Goal: Find contact information: Find contact information

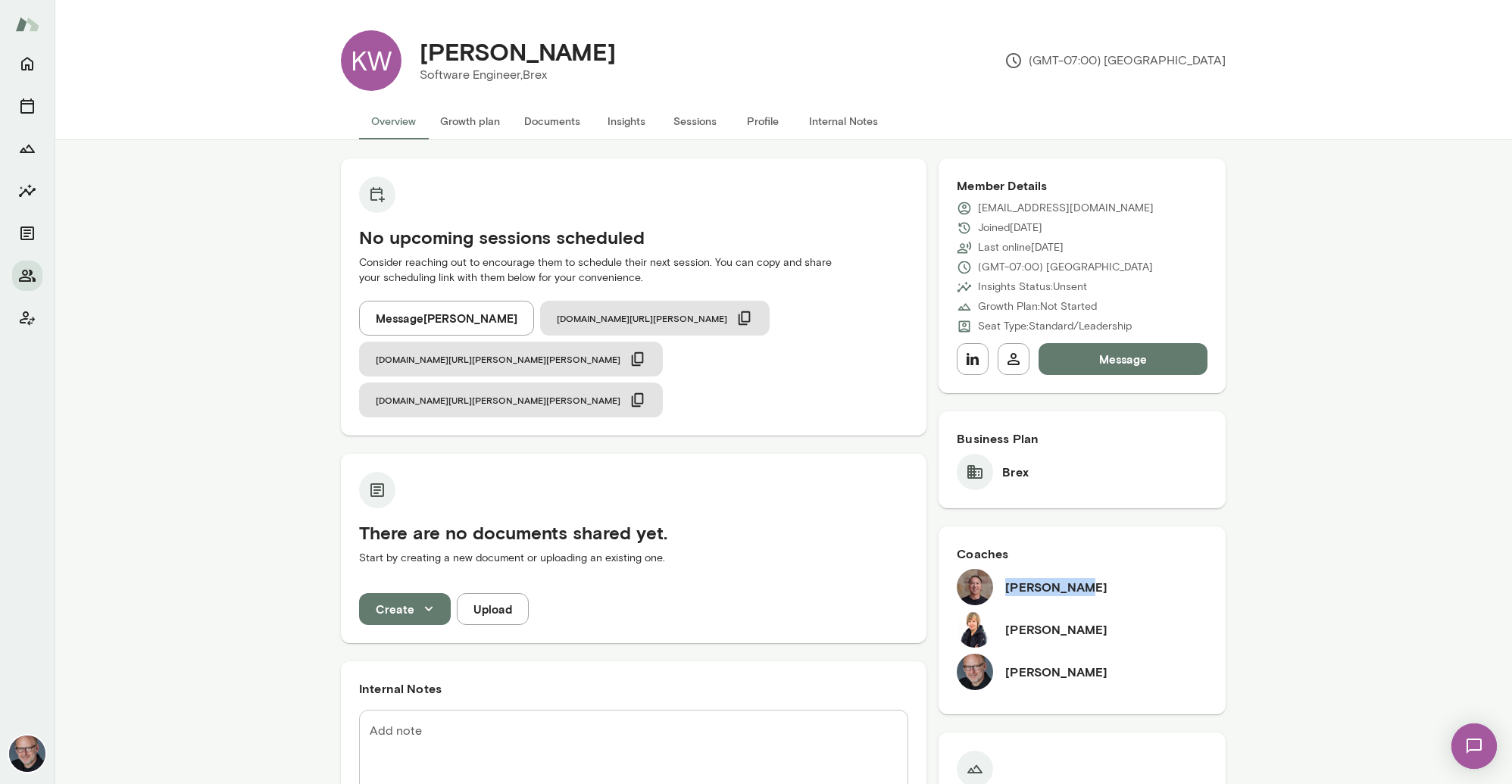
drag, startPoint x: 1006, startPoint y: 588, endPoint x: 1078, endPoint y: 586, distance: 72.0
click at [1078, 586] on div "Derrick Mar" at bounding box center [1082, 587] width 251 height 36
copy h6 "Derrick Mar"
click at [1045, 632] on h6 "Amy Farrow" at bounding box center [1056, 630] width 102 height 18
drag, startPoint x: 1007, startPoint y: 630, endPoint x: 1071, endPoint y: 629, distance: 64.0
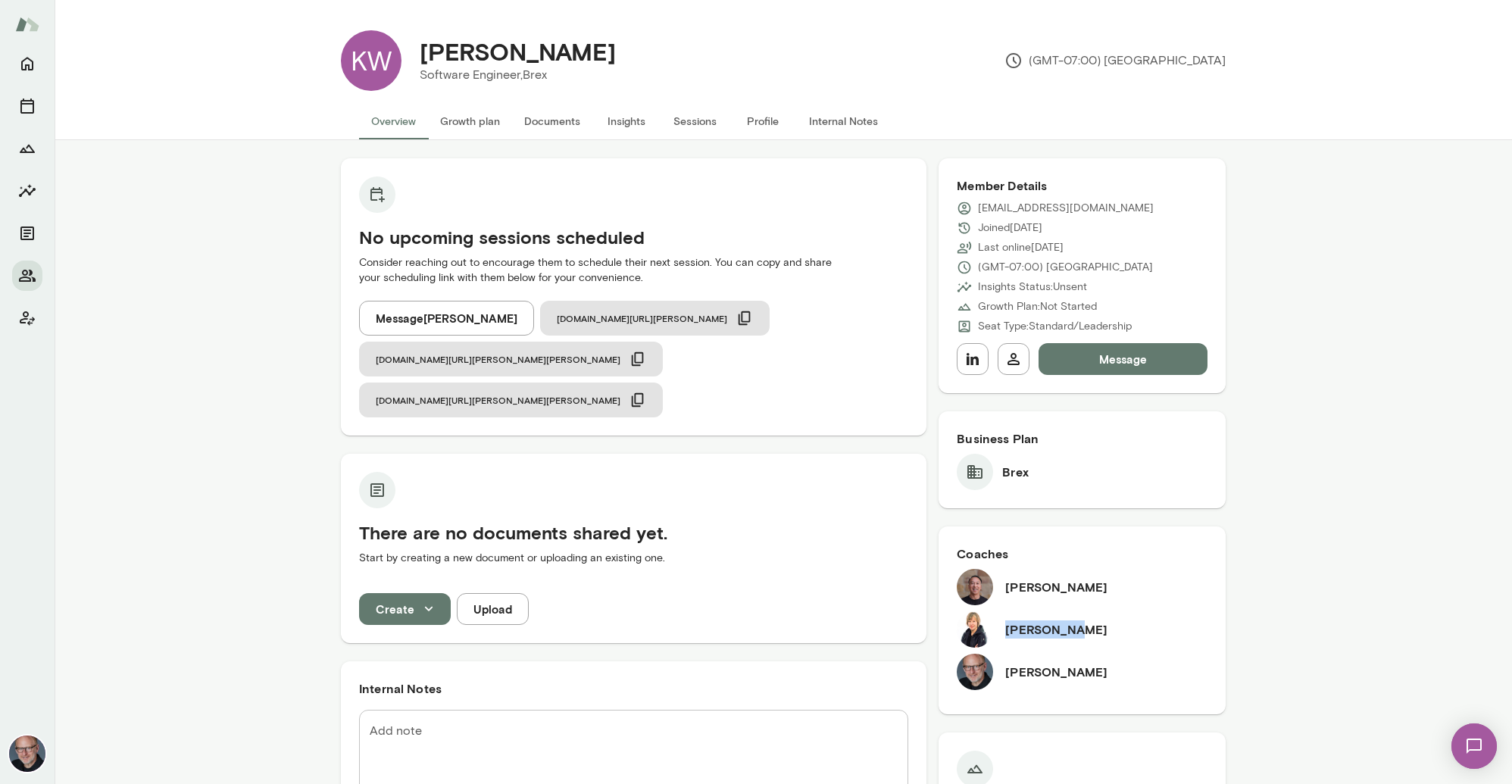
click at [1071, 629] on h6 "Amy Farrow" at bounding box center [1056, 630] width 102 height 18
copy h6 "Amy Farrow"
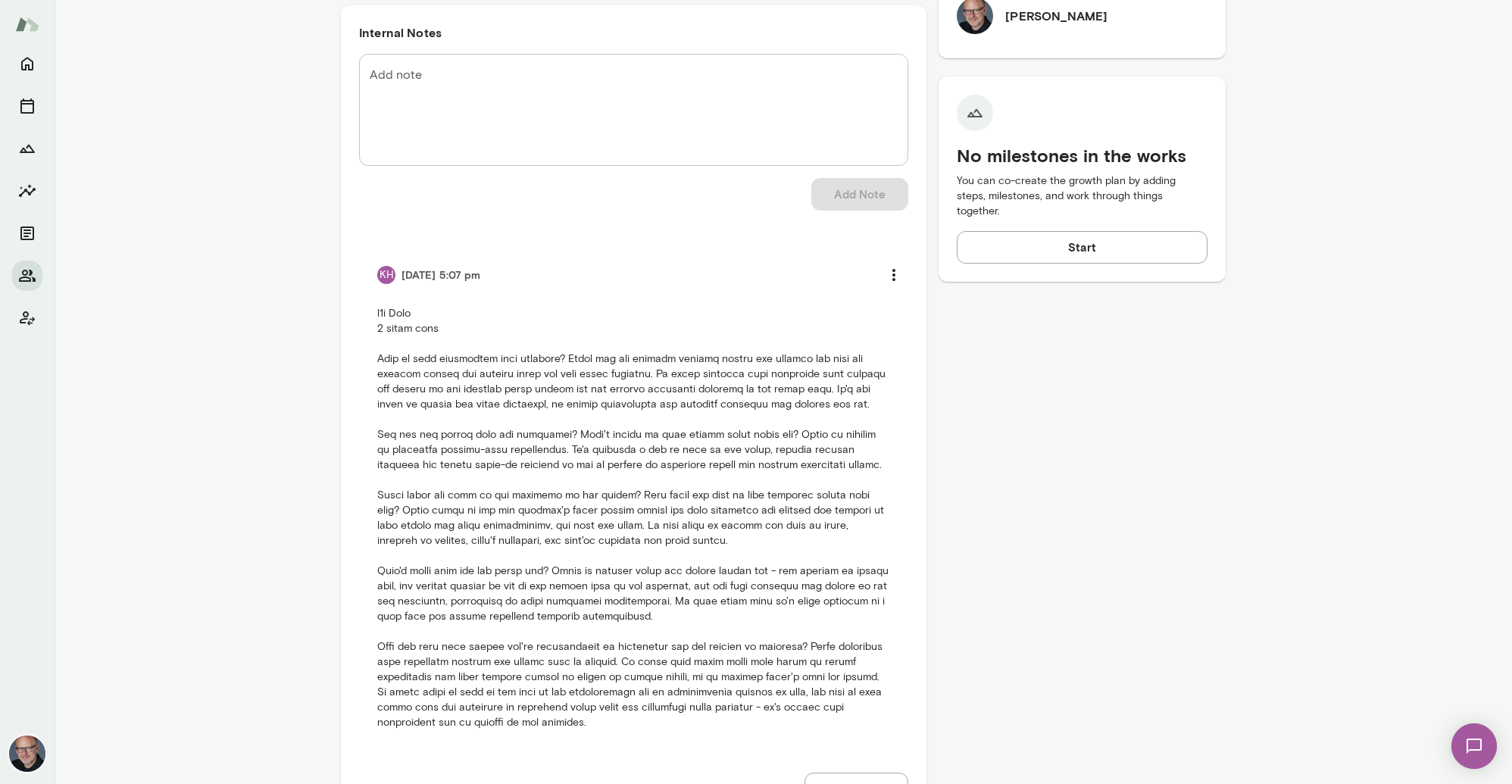
scroll to position [690, 0]
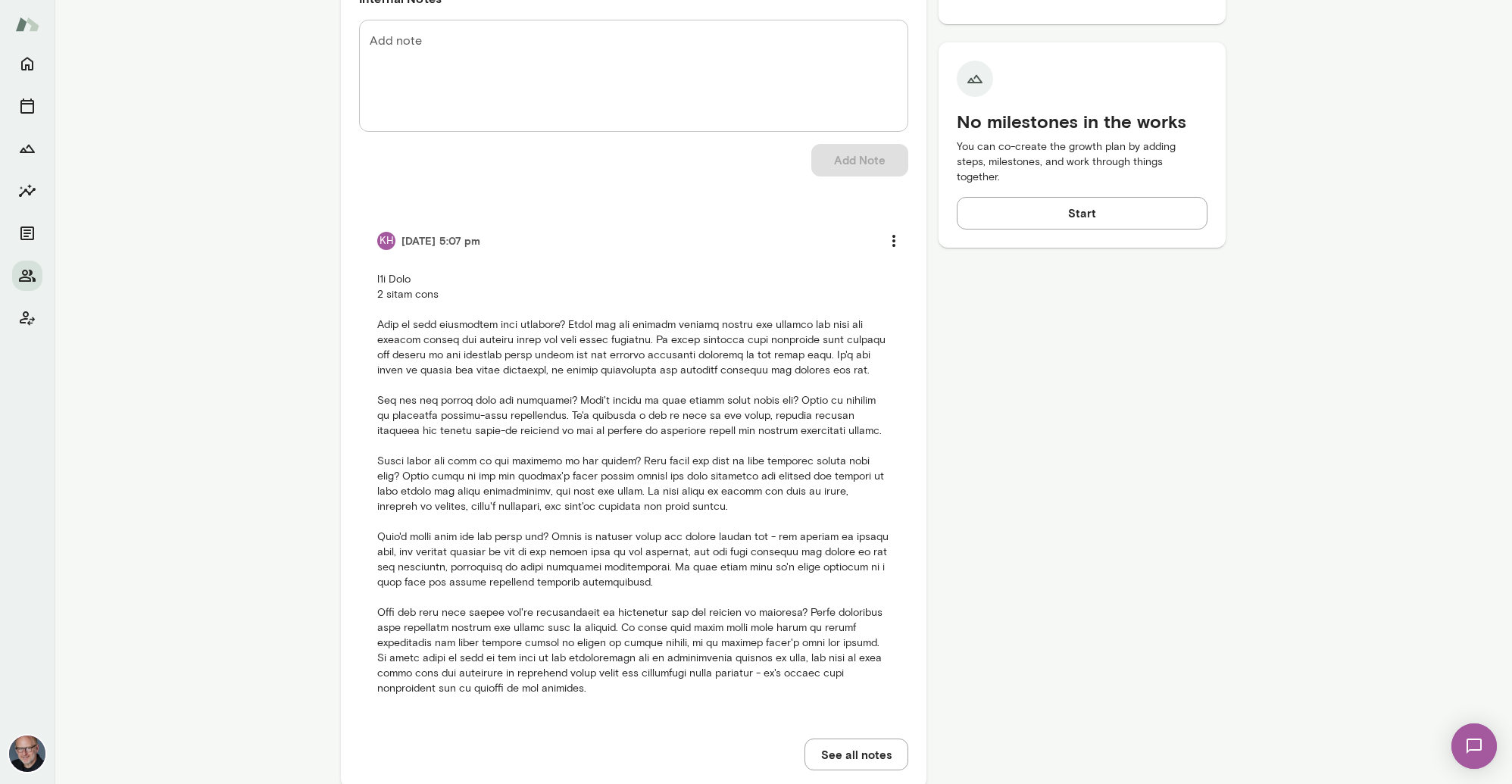
click at [858, 738] on button "See all notes" at bounding box center [855, 753] width 104 height 32
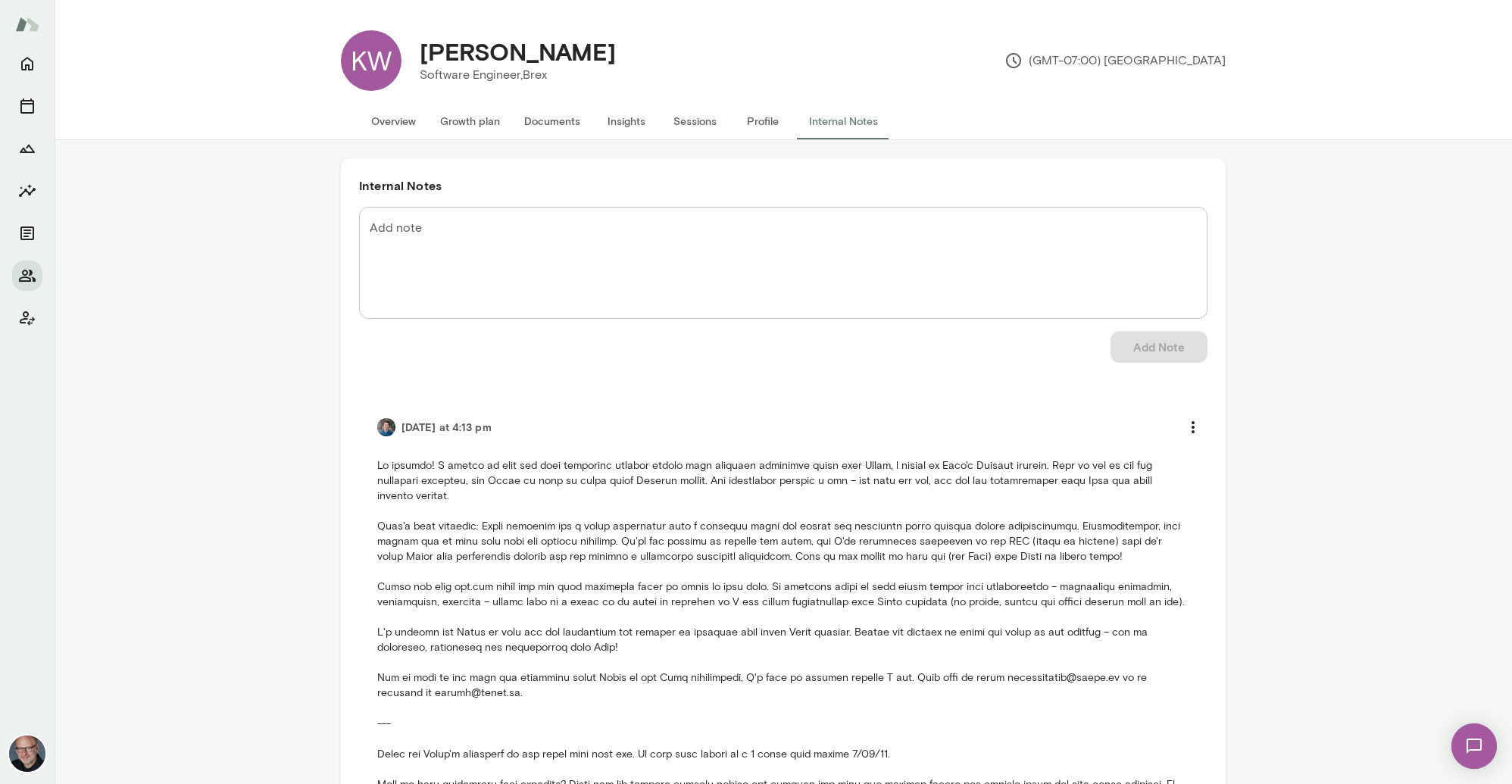
click at [397, 121] on button "Overview" at bounding box center [393, 121] width 69 height 36
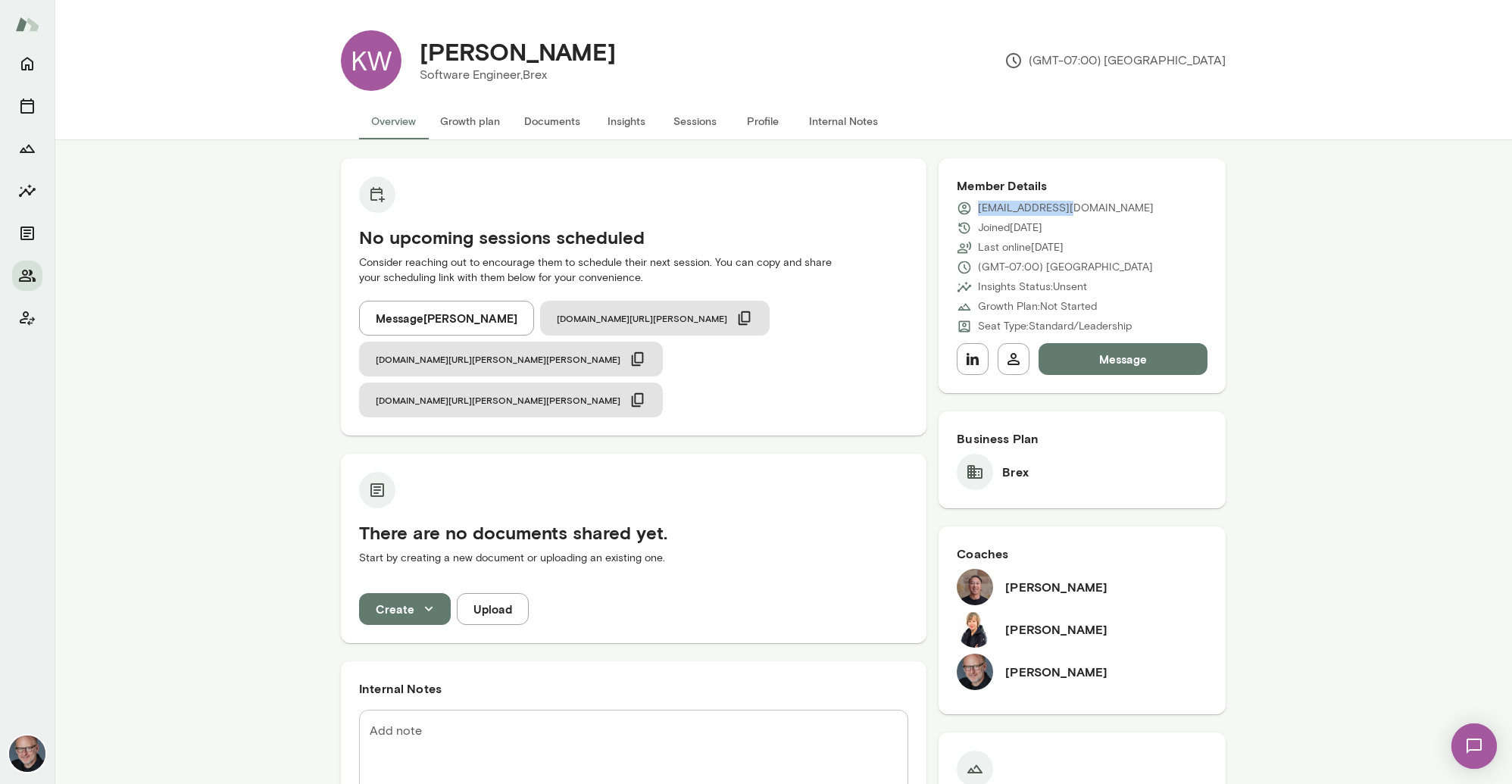
drag, startPoint x: 1068, startPoint y: 210, endPoint x: 978, endPoint y: 209, distance: 90.0
click at [978, 209] on p "kwhelan@brex.com" at bounding box center [1065, 208] width 176 height 15
copy p "kwhelan@brex.com"
click at [631, 393] on icon "button" at bounding box center [637, 399] width 12 height 14
click at [418, 394] on span "cal.mento.co/nick-gould" at bounding box center [498, 399] width 245 height 12
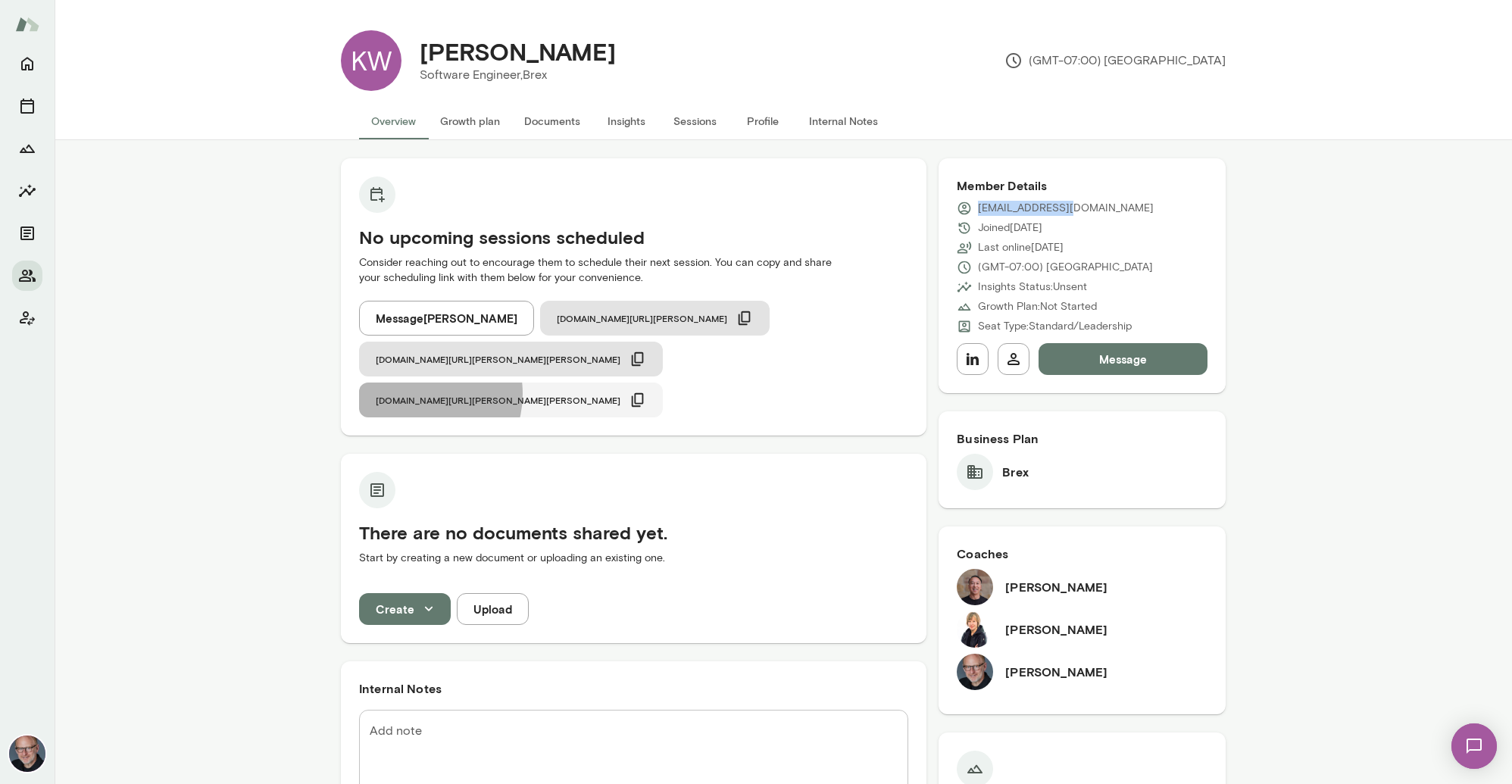
click at [419, 394] on span "cal.mento.co/nick-gould" at bounding box center [498, 399] width 245 height 12
click at [26, 68] on icon "Home" at bounding box center [26, 64] width 12 height 14
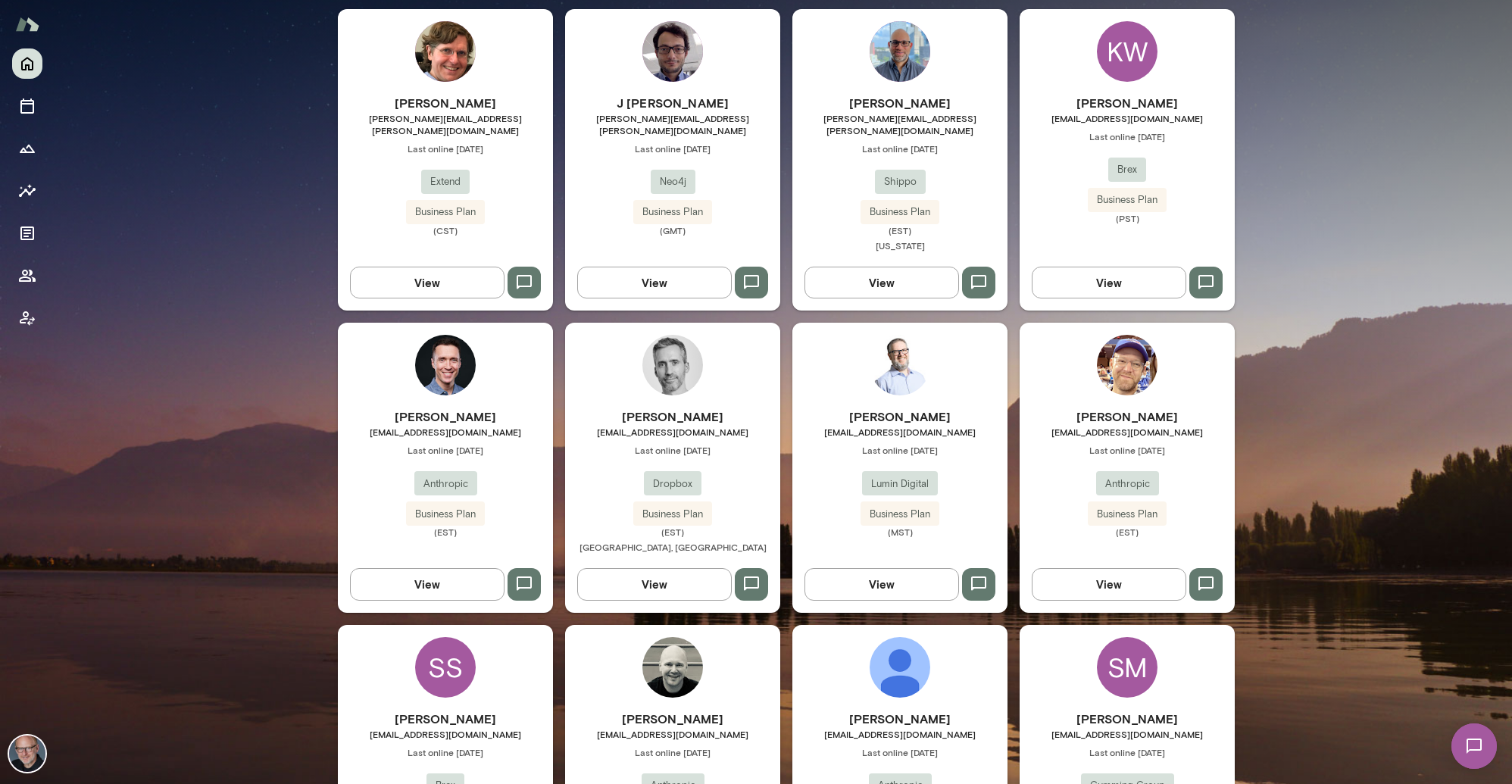
scroll to position [397, 0]
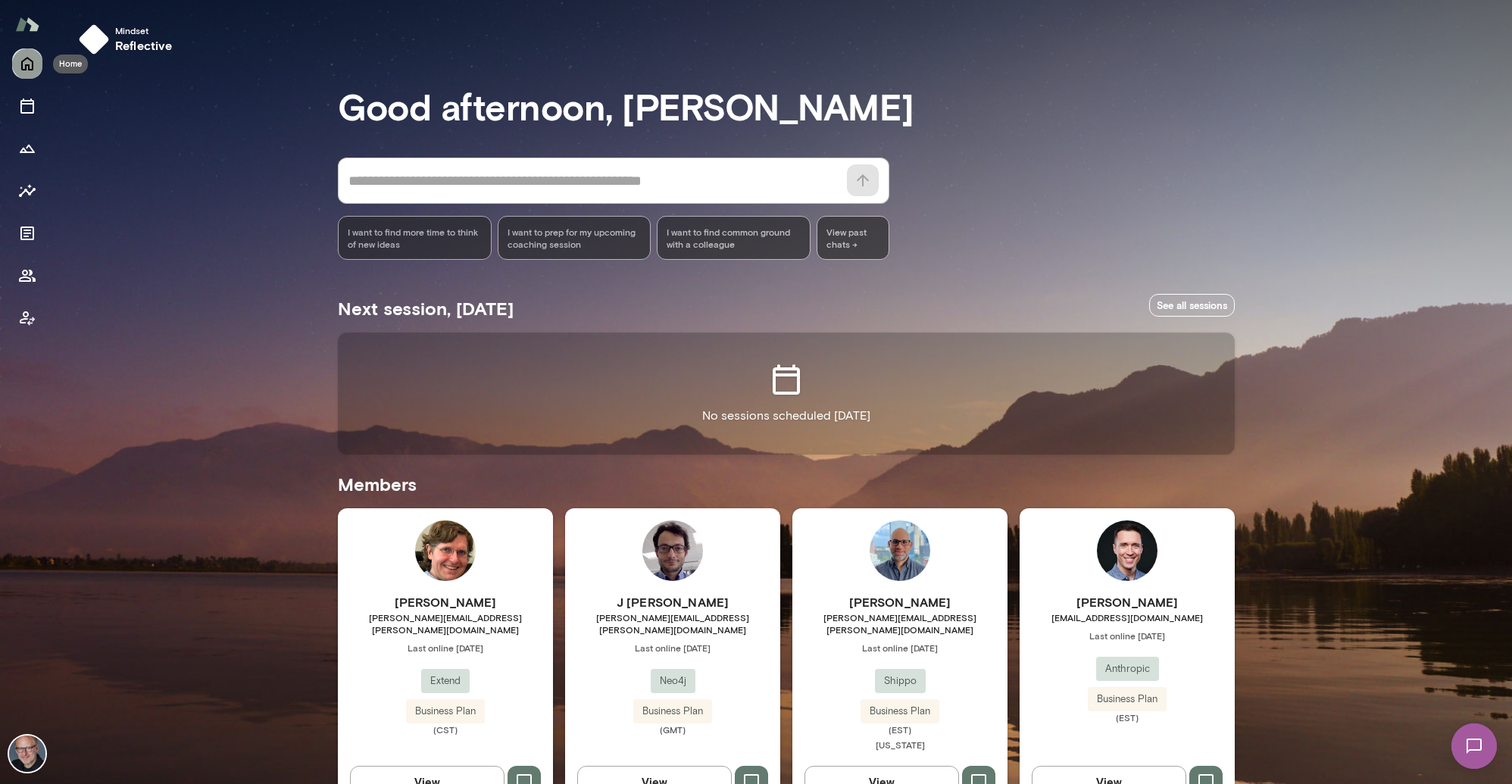
click at [31, 64] on icon "Home" at bounding box center [27, 63] width 18 height 18
